Goal: Find specific page/section: Find specific page/section

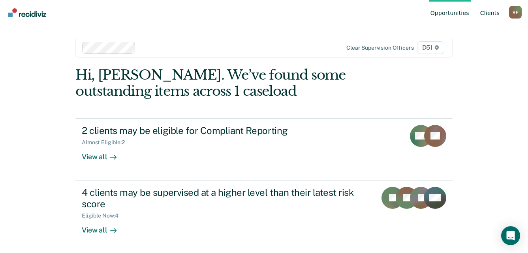
click at [494, 13] on link "Client s" at bounding box center [490, 12] width 23 height 25
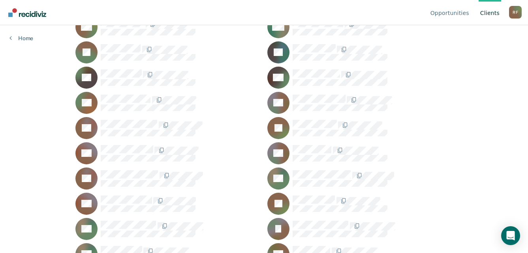
scroll to position [829, 0]
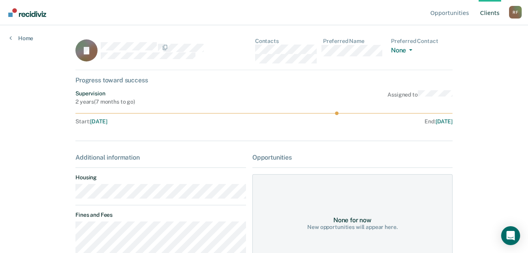
click at [72, 197] on main "[PERSON_NAME] Contacts Preferred Name Preferred Contact None Call Text Email No…" at bounding box center [264, 129] width 396 height 209
click at [252, 54] on div "JJ Contacts Preferred Name Preferred Contact None Call Text Email None" at bounding box center [263, 54] width 377 height 32
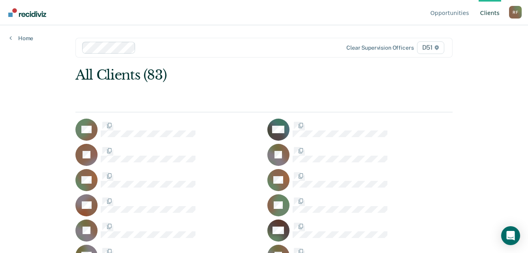
scroll to position [829, 0]
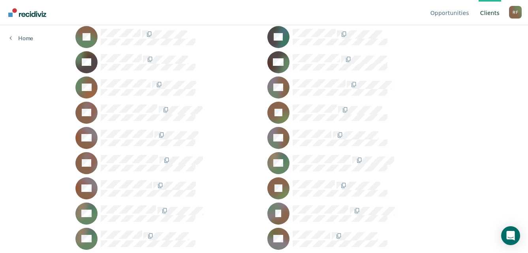
scroll to position [671, 0]
